Goal: Information Seeking & Learning: Learn about a topic

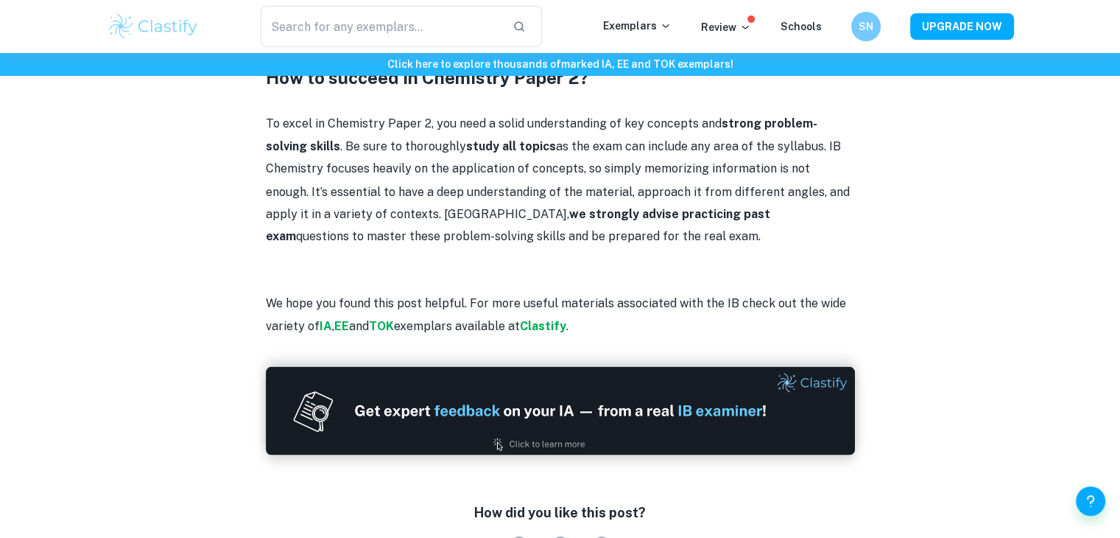
scroll to position [2627, 0]
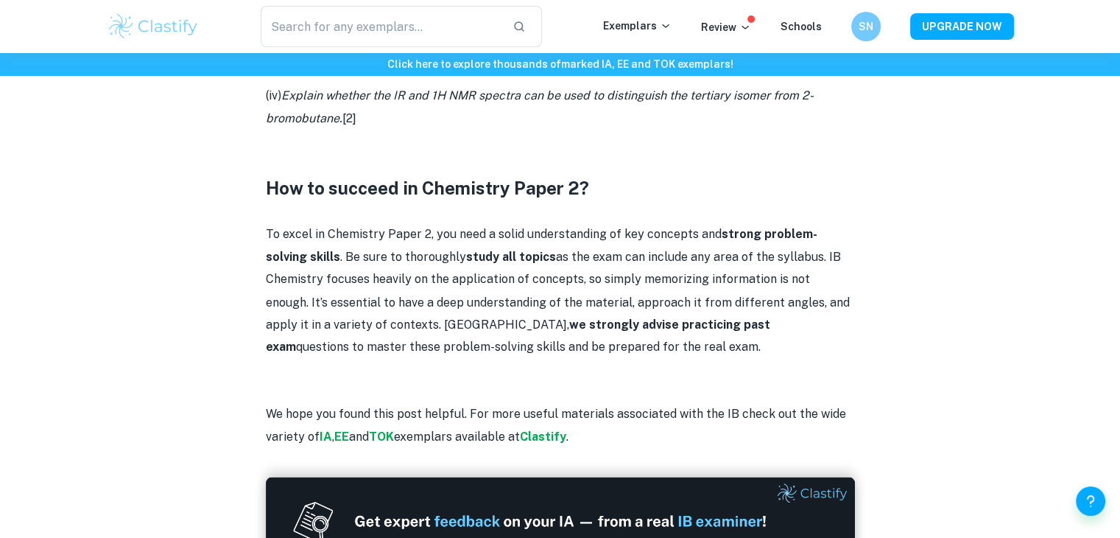
scroll to position [2433, 0]
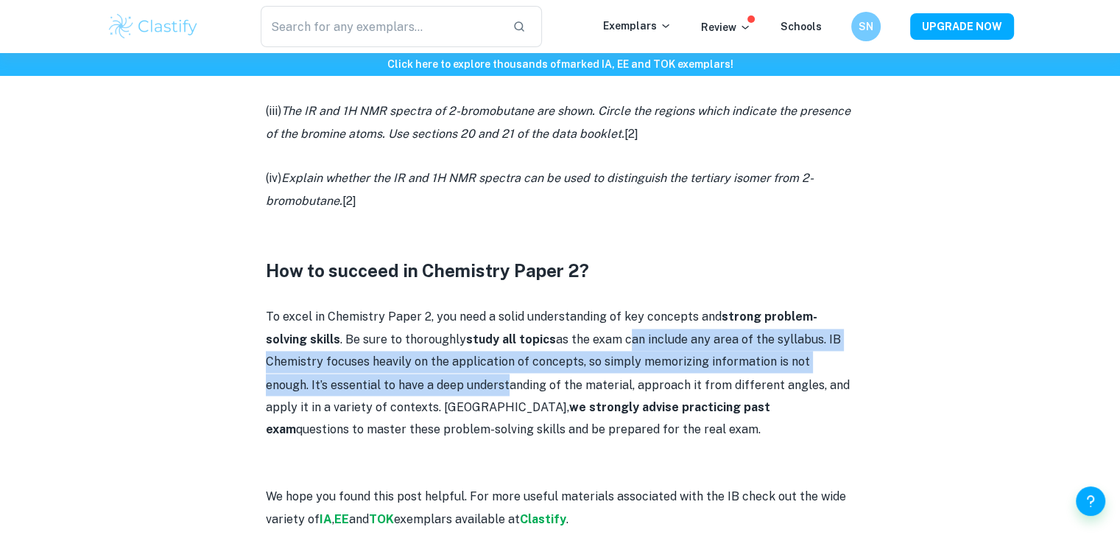
drag, startPoint x: 587, startPoint y: 338, endPoint x: 451, endPoint y: 358, distance: 137.7
click at [451, 358] on p "To excel in Chemistry Paper 2, you need a solid understanding of key concepts a…" at bounding box center [560, 373] width 589 height 134
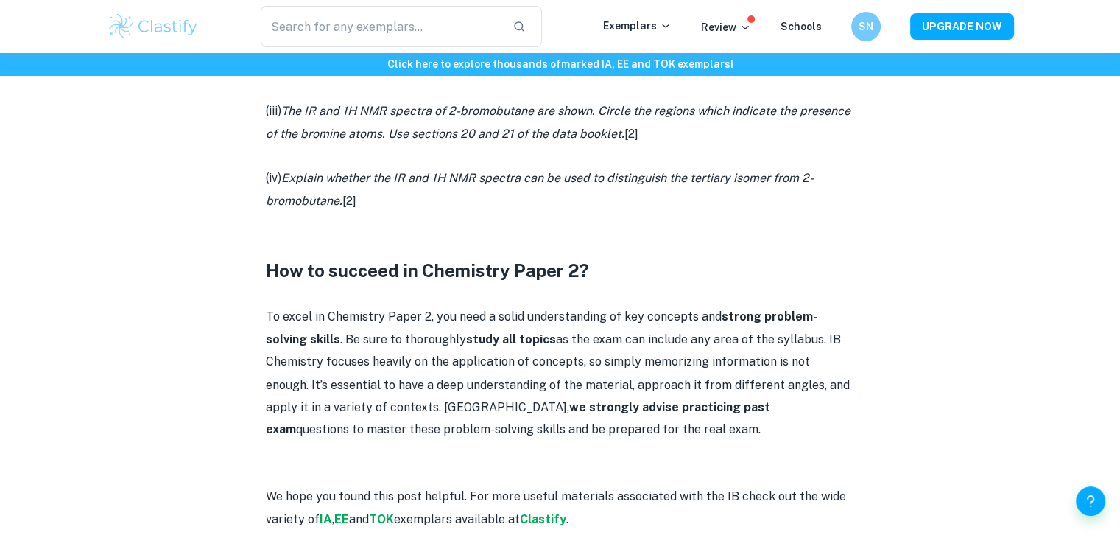
click at [289, 310] on p "To excel in Chemistry Paper 2, you need a solid understanding of key concepts a…" at bounding box center [560, 373] width 589 height 134
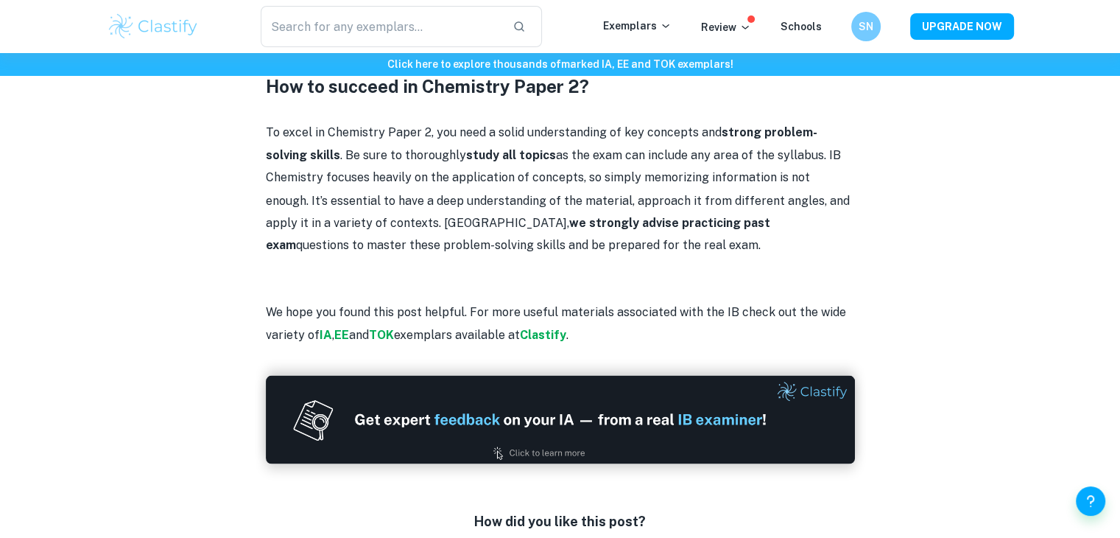
scroll to position [2632, 0]
